Goal: Task Accomplishment & Management: Manage account settings

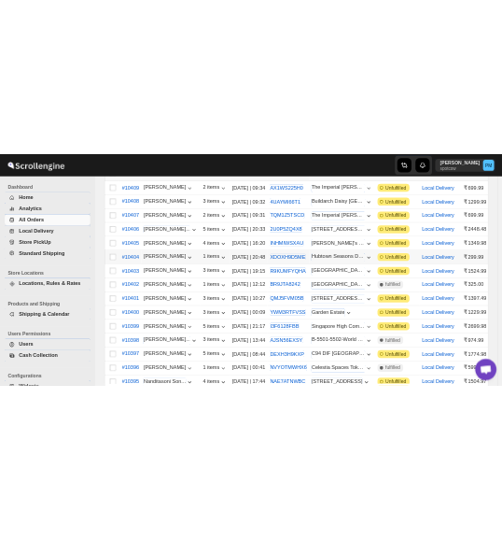
scroll to position [246, 0]
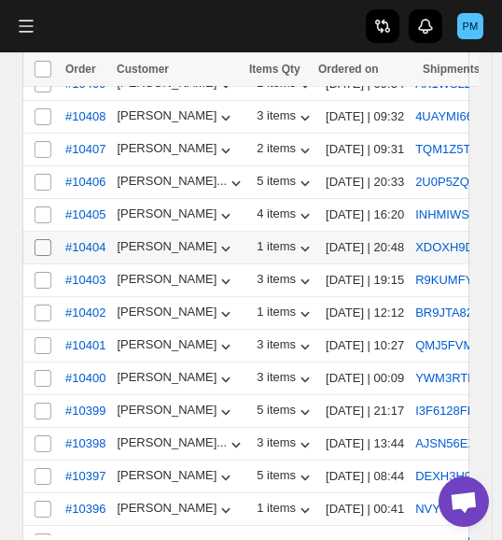
click at [35, 239] on input "Select order" at bounding box center [43, 247] width 17 height 17
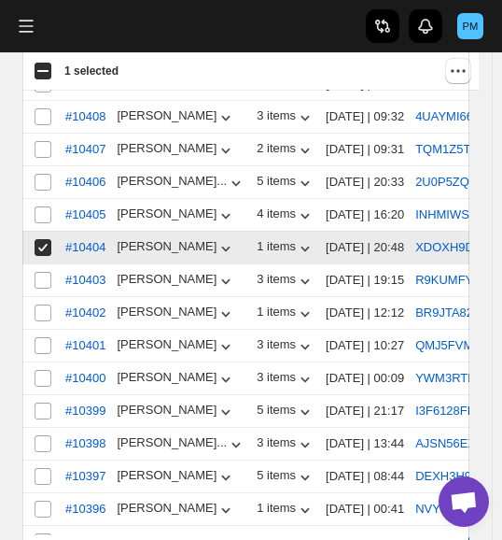
click at [44, 246] on input "Select order" at bounding box center [43, 247] width 17 height 17
checkbox input "false"
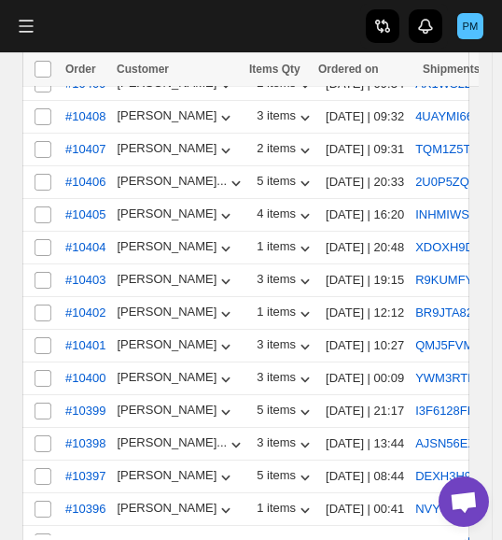
drag, startPoint x: 159, startPoint y: 527, endPoint x: 252, endPoint y: 527, distance: 93.4
click at [252, 535] on div at bounding box center [245, 537] width 447 height 5
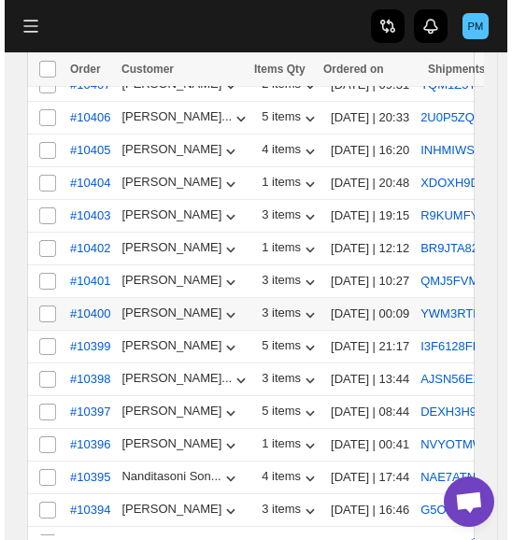
scroll to position [339, 0]
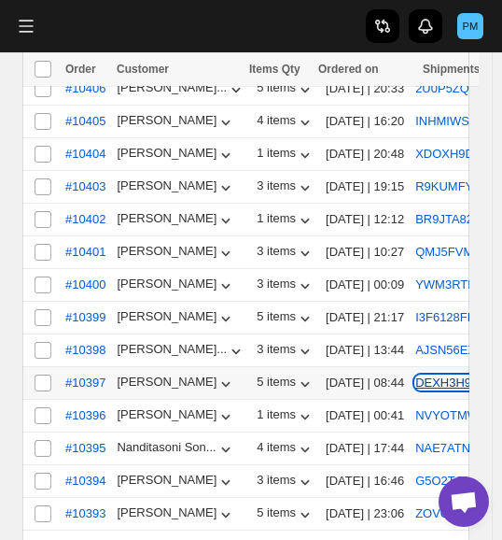
click at [430, 376] on button "DEXH3H9KXP" at bounding box center [455, 382] width 80 height 14
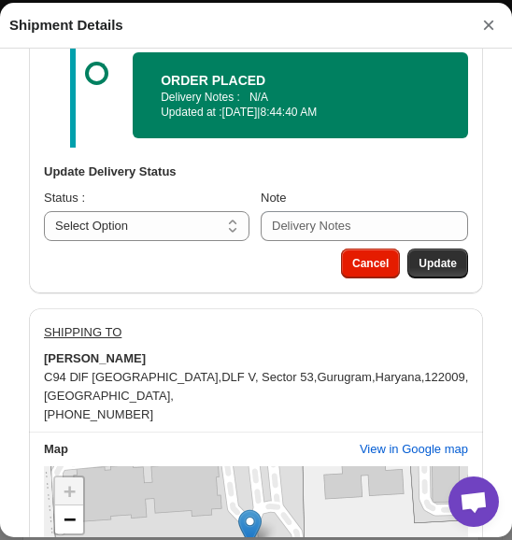
scroll to position [1020, 0]
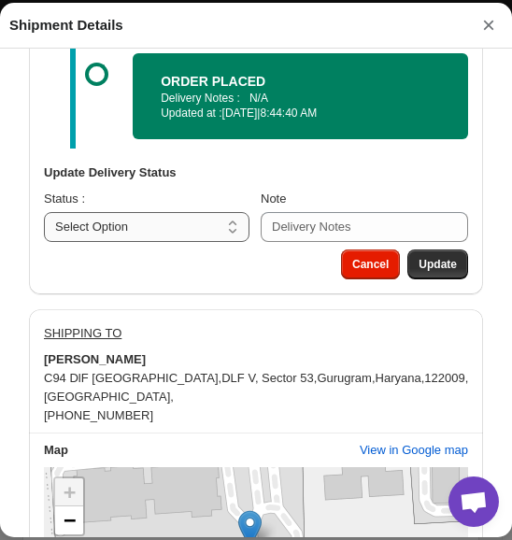
click at [186, 231] on select "Select Option PICKED UP OUT FOR DELIVERY RESCHEDULE DELIVERED CANCELLED" at bounding box center [146, 227] width 205 height 30
select select "PICKED_UP"
click at [44, 225] on select "Select Option PICKED UP OUT FOR DELIVERY RESCHEDULE DELIVERED CANCELLED" at bounding box center [146, 227] width 205 height 30
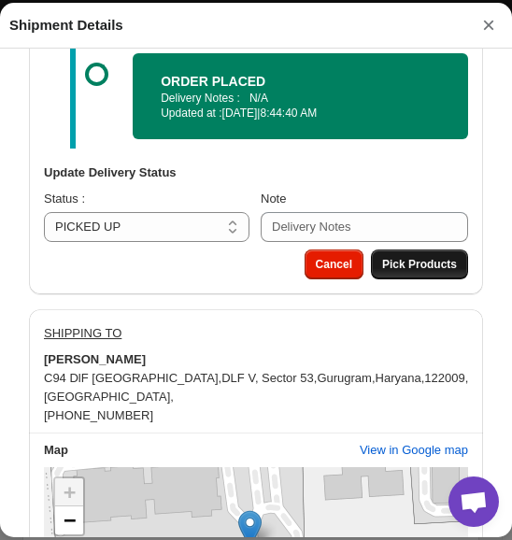
click at [437, 272] on span "Pick Products" at bounding box center [419, 264] width 75 height 15
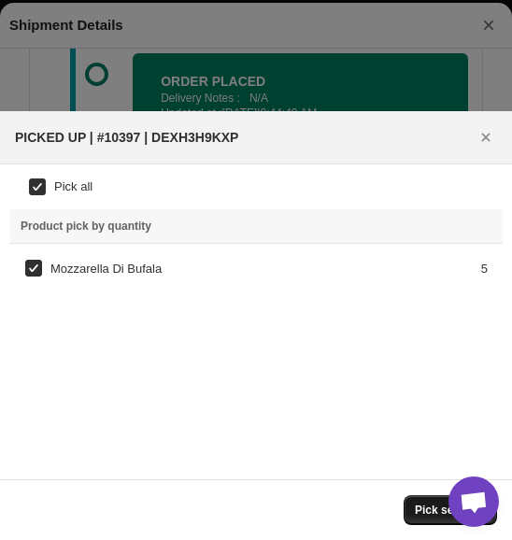
click at [429, 515] on span "Pick selected" at bounding box center [450, 509] width 71 height 15
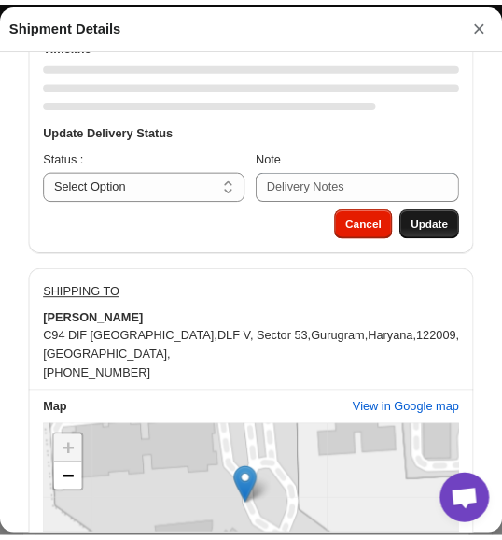
scroll to position [1039, 0]
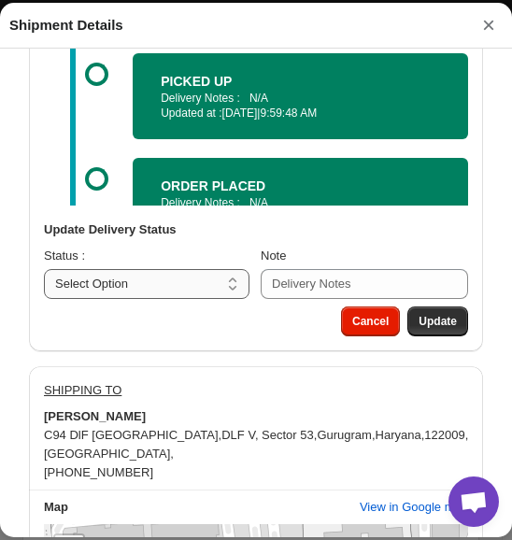
click at [129, 292] on select "Select Option PICKED UP OUT FOR DELIVERY RESCHEDULE DELIVERED CANCELLED" at bounding box center [146, 284] width 205 height 30
select select "OUT_FOR_DELIVERY"
click at [44, 273] on select "Select Option PICKED UP OUT FOR DELIVERY RESCHEDULE DELIVERED CANCELLED" at bounding box center [146, 284] width 205 height 30
click at [418, 329] on span "Update" at bounding box center [437, 321] width 38 height 15
select select
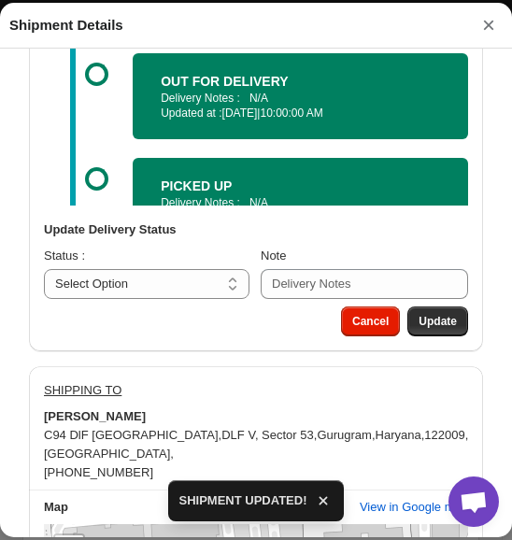
click at [491, 31] on button "×" at bounding box center [488, 25] width 28 height 26
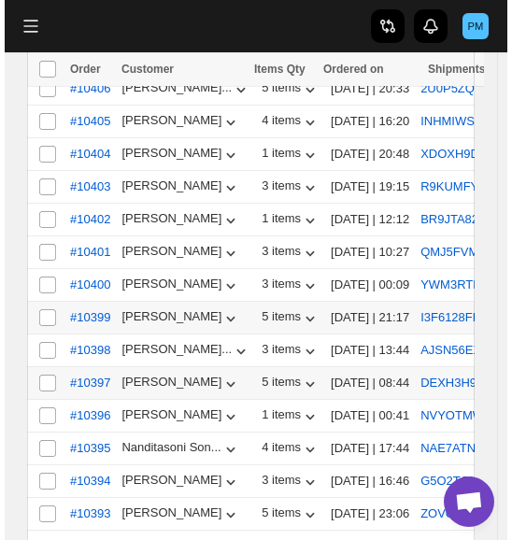
scroll to position [432, 0]
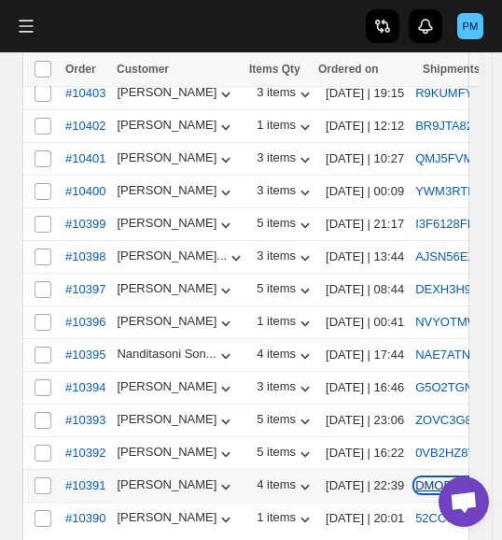
click at [445, 478] on button "DMOE8YYE9X" at bounding box center [456, 485] width 82 height 14
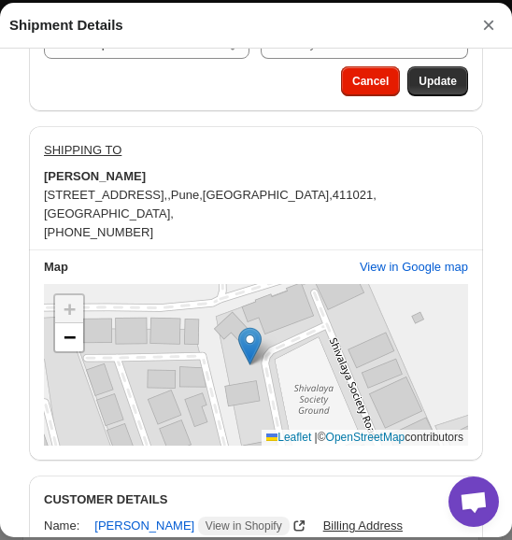
scroll to position [1307, 0]
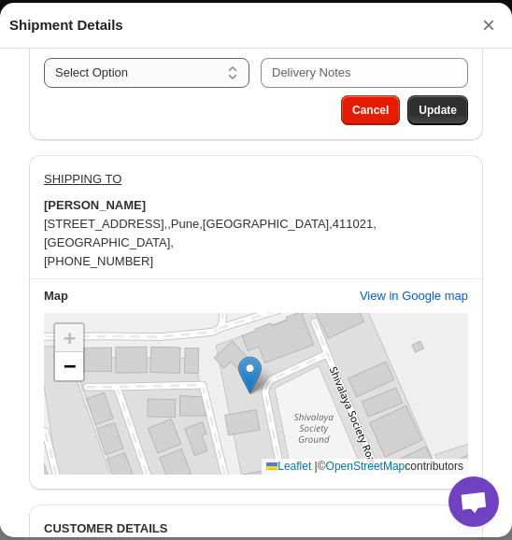
click at [179, 79] on select "Select Option PICKED UP OUT FOR DELIVERY RESCHEDULE DELIVERED CANCELLED" at bounding box center [146, 73] width 205 height 30
select select "PICKED_UP"
click at [44, 70] on select "Select Option PICKED UP OUT FOR DELIVERY RESCHEDULE DELIVERED CANCELLED" at bounding box center [146, 73] width 205 height 30
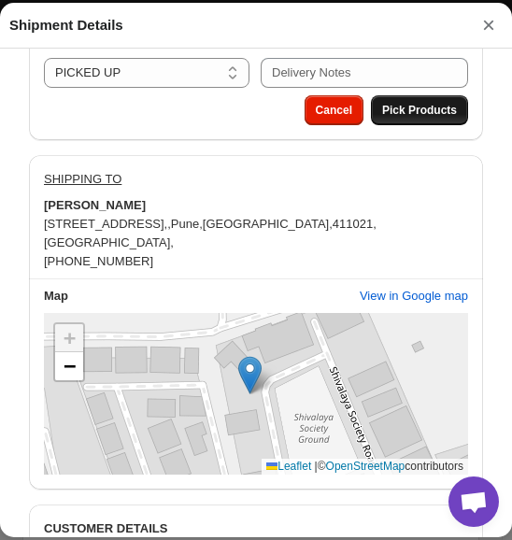
click at [384, 118] on span "Pick Products" at bounding box center [419, 110] width 75 height 15
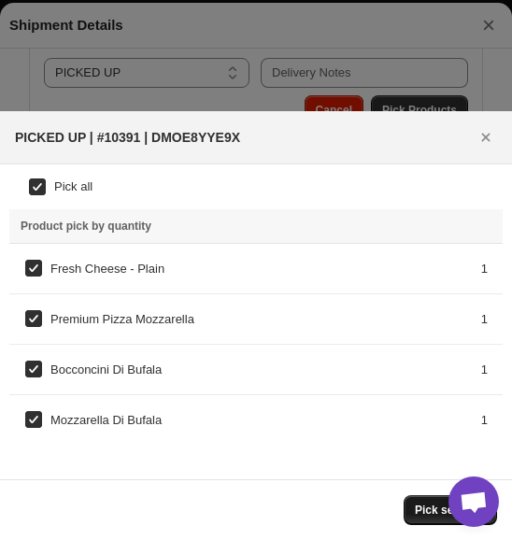
click at [431, 514] on span "Pick selected" at bounding box center [450, 509] width 71 height 15
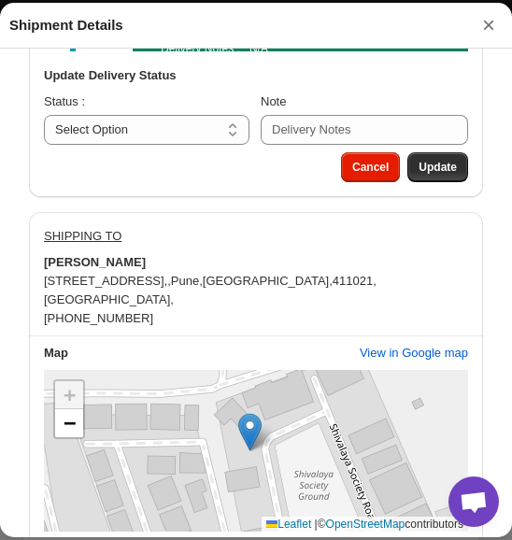
scroll to position [1214, 0]
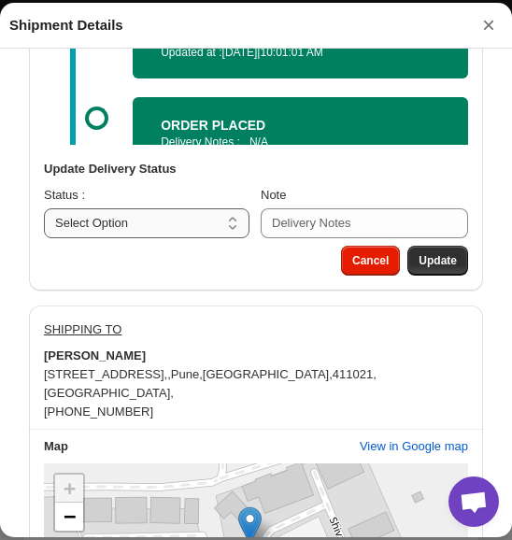
click at [182, 225] on select "Select Option PICKED UP OUT FOR DELIVERY RESCHEDULE DELIVERED CANCELLED" at bounding box center [146, 223] width 205 height 30
select select "OUT_FOR_DELIVERY"
click at [44, 211] on select "Select Option PICKED UP OUT FOR DELIVERY RESCHEDULE DELIVERED CANCELLED" at bounding box center [146, 223] width 205 height 30
click at [437, 275] on button "Update" at bounding box center [437, 261] width 61 height 30
select select
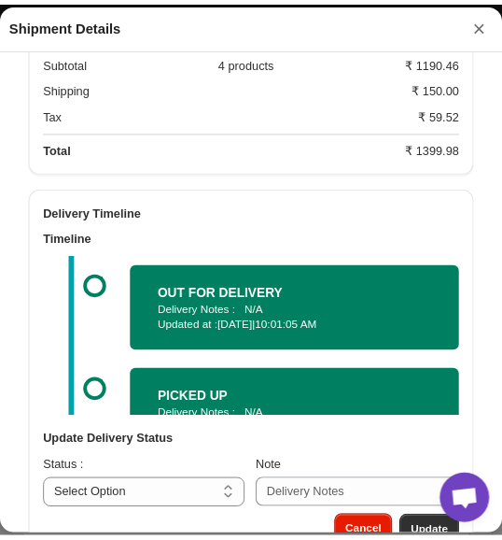
scroll to position [934, 0]
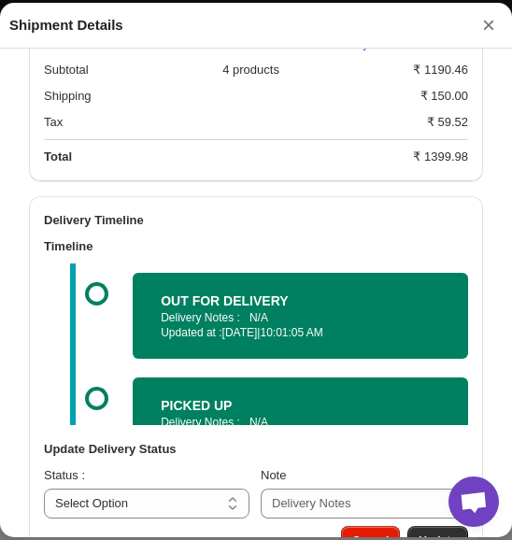
click at [486, 30] on button "×" at bounding box center [488, 25] width 28 height 26
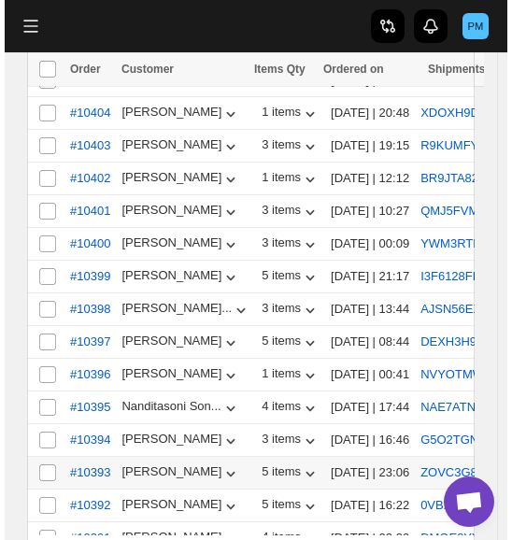
scroll to position [339, 0]
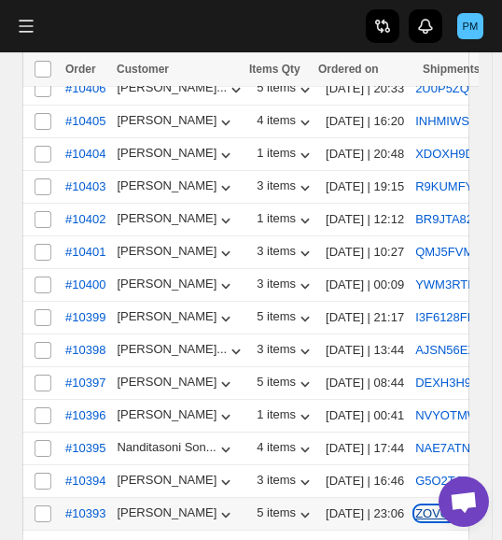
click at [422, 506] on button "ZOVC3G881J" at bounding box center [453, 513] width 77 height 14
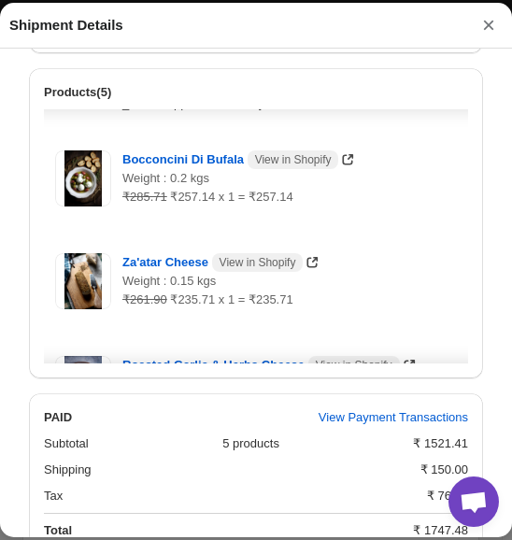
scroll to position [301, 0]
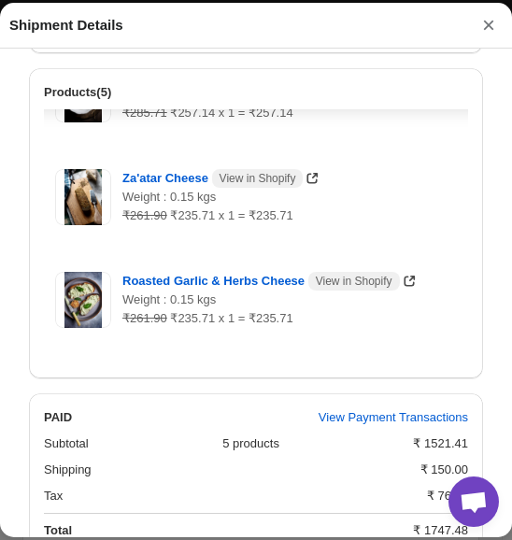
click at [480, 29] on button "×" at bounding box center [488, 25] width 28 height 26
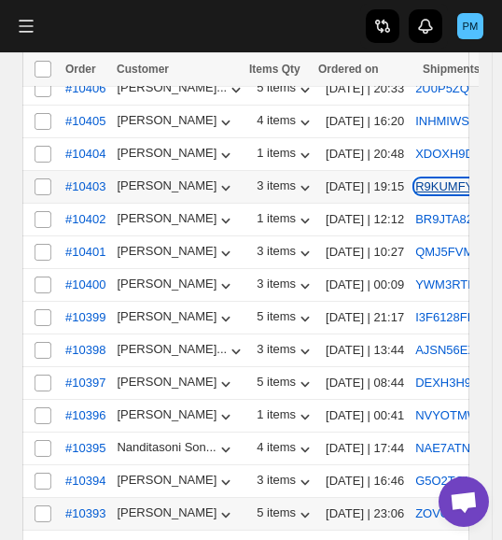
click at [424, 180] on button "R9KUMFYQHA" at bounding box center [457, 186] width 84 height 14
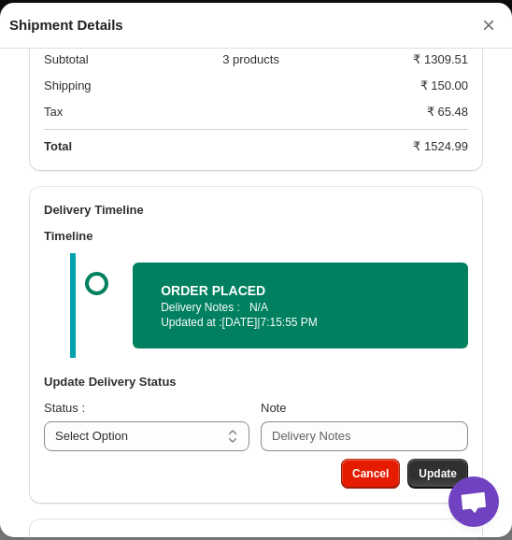
scroll to position [840, 0]
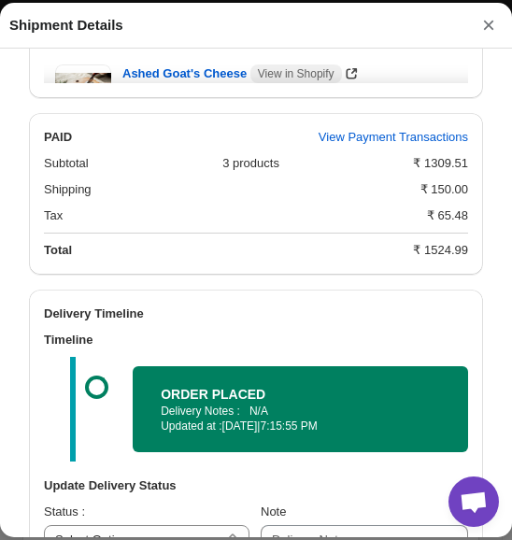
click at [486, 27] on button "×" at bounding box center [488, 25] width 28 height 26
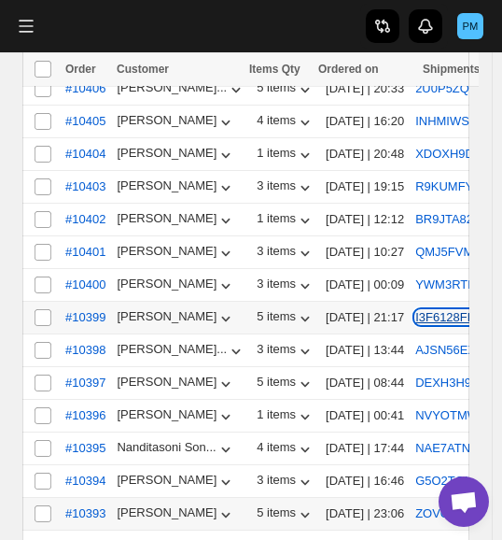
click at [439, 310] on button "I3F6128FBB" at bounding box center [449, 317] width 68 height 14
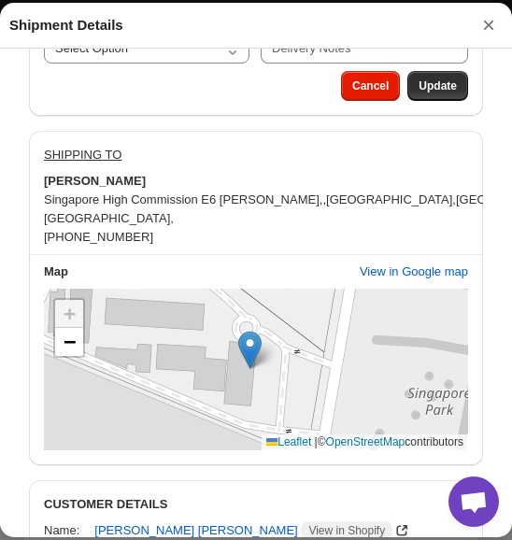
scroll to position [1214, 0]
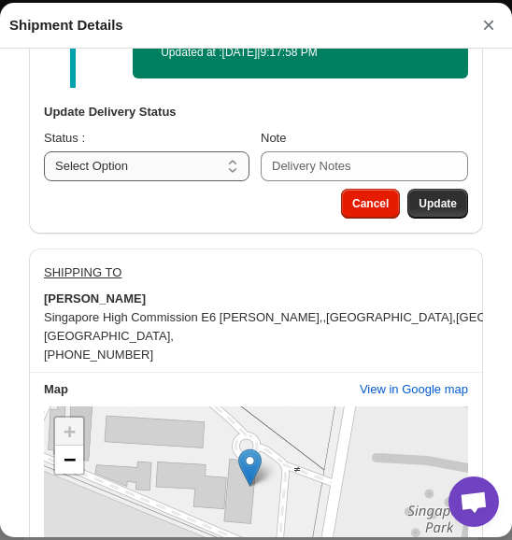
click at [182, 176] on select "Select Option PICKED UP OUT FOR DELIVERY RESCHEDULE DELIVERED CANCELLED" at bounding box center [146, 166] width 205 height 30
select select "PICKED_UP"
click at [44, 163] on select "Select Option PICKED UP OUT FOR DELIVERY RESCHEDULE DELIVERED CANCELLED" at bounding box center [146, 166] width 205 height 30
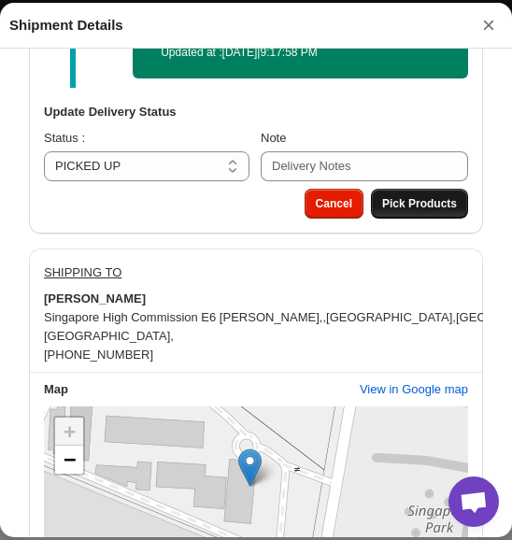
click at [415, 218] on button "Pick Products" at bounding box center [419, 204] width 97 height 30
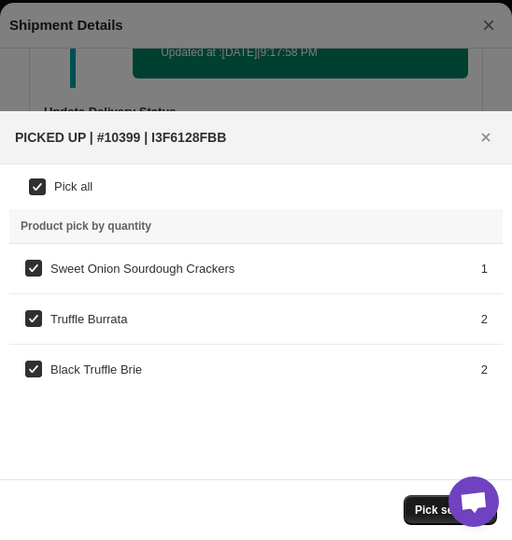
click at [433, 512] on span "Pick selected" at bounding box center [450, 509] width 71 height 15
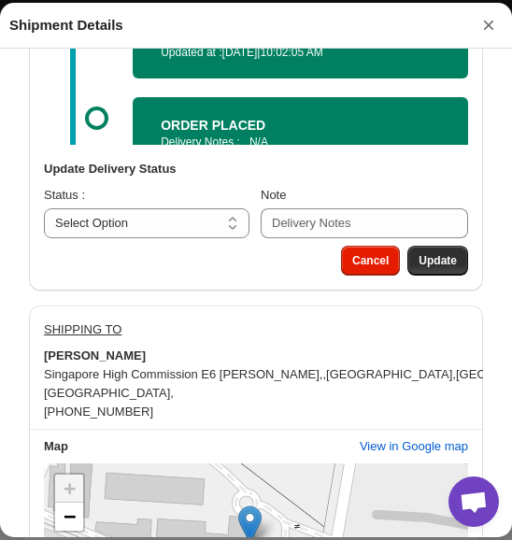
click at [144, 111] on div "ORDER PLACED Delivery Notes : N/A Updated at : [DATE] | 9:17:58 PM" at bounding box center [300, 140] width 335 height 86
click at [110, 229] on select "Select Option PICKED UP OUT FOR DELIVERY RESCHEDULE DELIVERED CANCELLED" at bounding box center [146, 223] width 205 height 30
select select "OUT_FOR_DELIVERY"
click at [44, 211] on select "Select Option PICKED UP OUT FOR DELIVERY RESCHEDULE DELIVERED CANCELLED" at bounding box center [146, 223] width 205 height 30
click at [425, 268] on span "Update" at bounding box center [437, 260] width 38 height 15
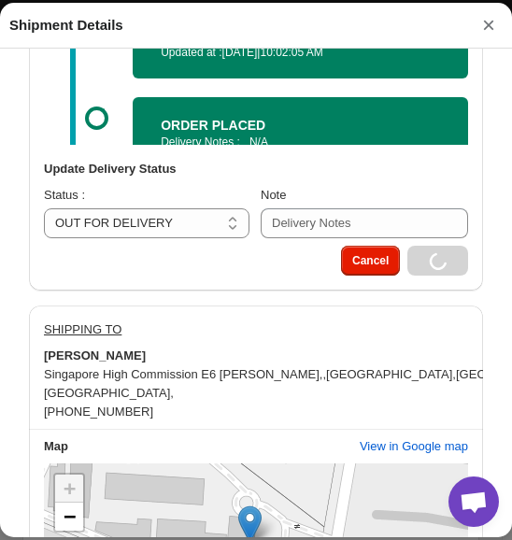
select select
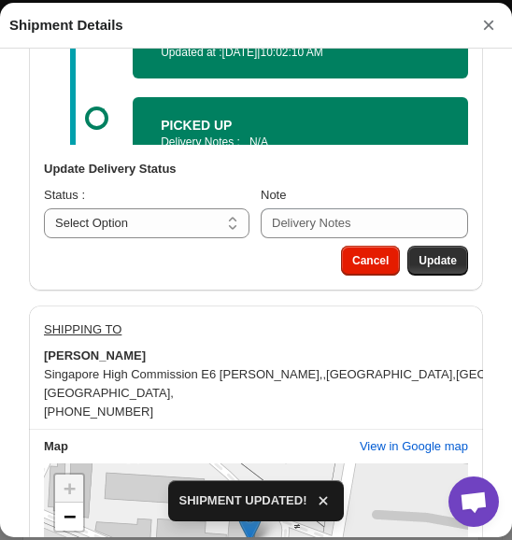
click at [486, 24] on button "×" at bounding box center [488, 25] width 28 height 26
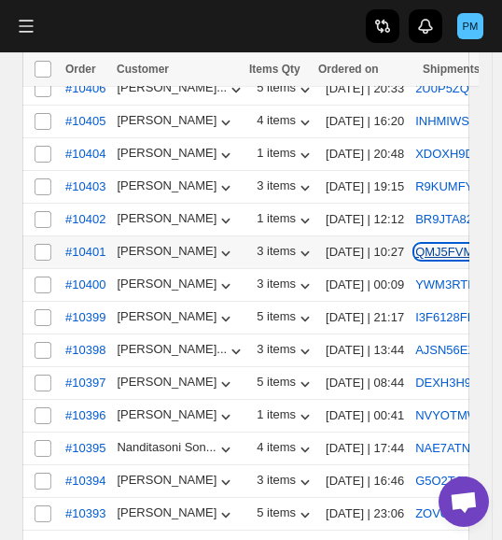
click at [441, 245] on button "QMJ5FVM05B" at bounding box center [454, 252] width 79 height 14
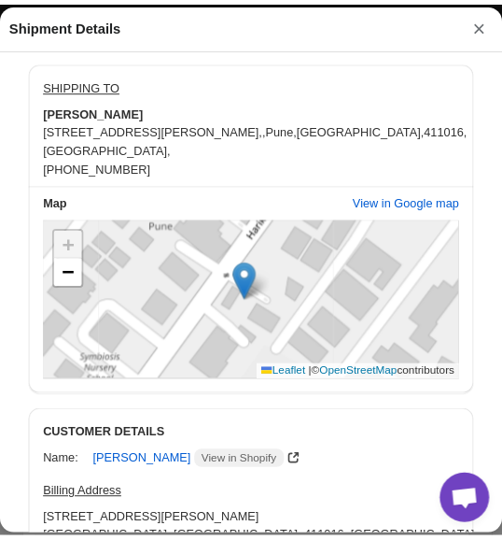
scroll to position [1120, 0]
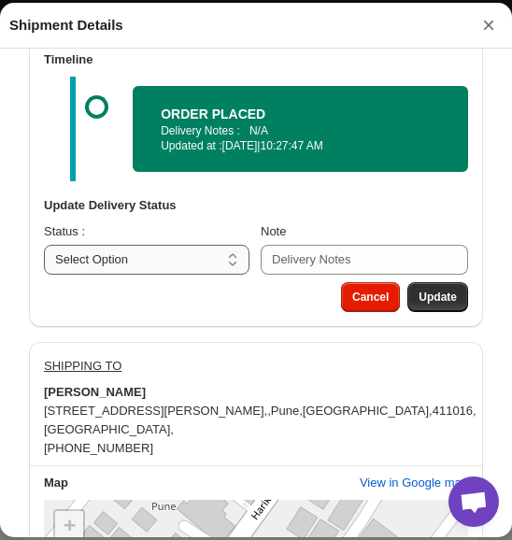
click at [249, 272] on select "Select Option PICKED UP OUT FOR DELIVERY RESCHEDULE DELIVERED CANCELLED" at bounding box center [146, 260] width 205 height 30
select select "PICKED_UP"
click at [44, 257] on select "Select Option PICKED UP OUT FOR DELIVERY RESCHEDULE DELIVERED CANCELLED" at bounding box center [146, 260] width 205 height 30
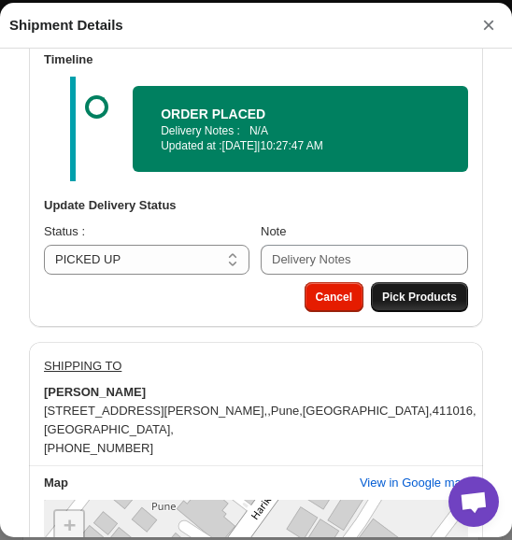
click at [432, 304] on span "Pick Products" at bounding box center [419, 296] width 75 height 15
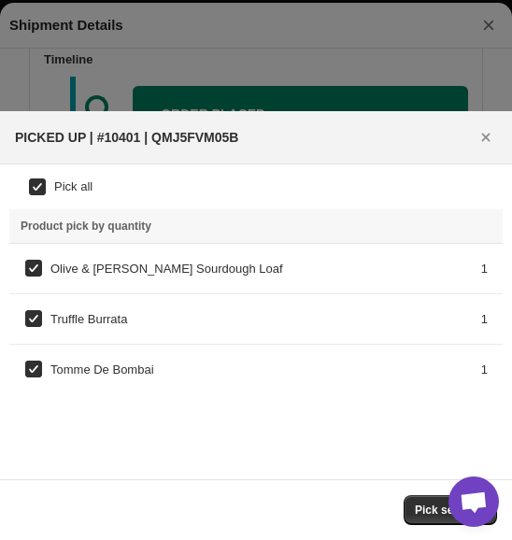
click at [429, 505] on span "Pick selected" at bounding box center [450, 509] width 71 height 15
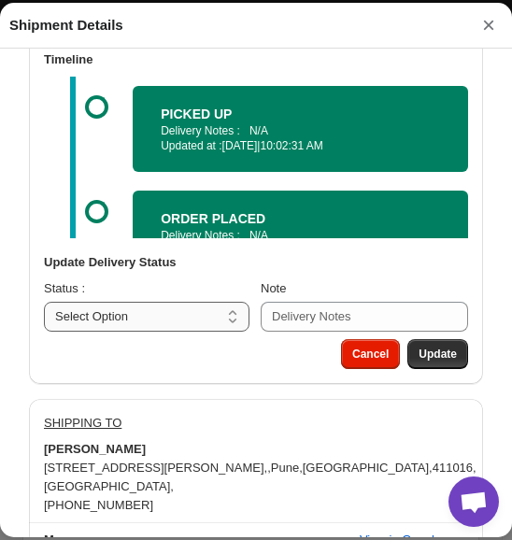
click at [129, 206] on div "ORDER PLACED Delivery Notes : N/A Updated at : [DATE] | 10:27:47 AM" at bounding box center [279, 233] width 424 height 105
click at [134, 314] on select "Select Option PICKED UP OUT FOR DELIVERY RESCHEDULE DELIVERED CANCELLED" at bounding box center [146, 317] width 205 height 30
select select "OUT_FOR_DELIVERY"
click at [44, 304] on select "Select Option PICKED UP OUT FOR DELIVERY RESCHEDULE DELIVERED CANCELLED" at bounding box center [146, 317] width 205 height 30
click at [439, 361] on span "Update" at bounding box center [437, 353] width 38 height 15
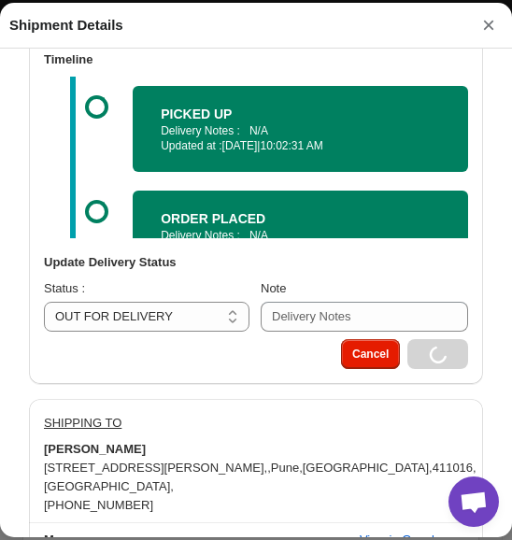
select select
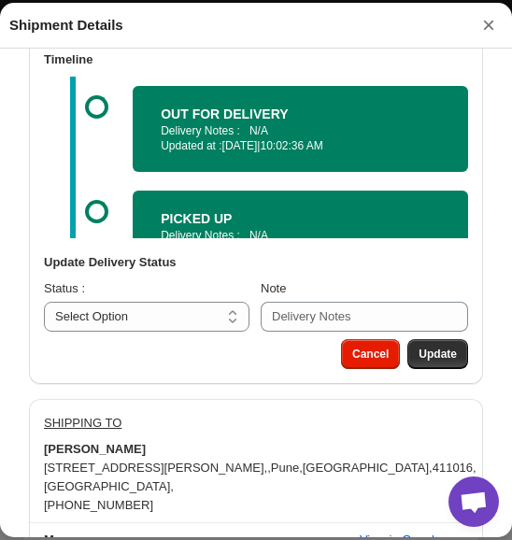
click at [485, 28] on button "×" at bounding box center [488, 25] width 28 height 26
